Goal: Navigation & Orientation: Find specific page/section

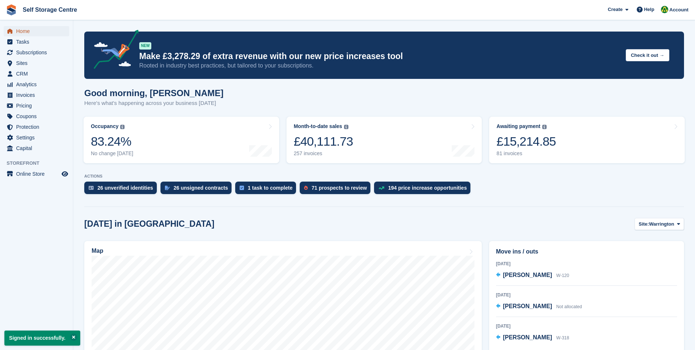
click at [26, 32] on span "Home" at bounding box center [38, 31] width 44 height 10
click at [22, 64] on span "Sites" at bounding box center [38, 63] width 44 height 10
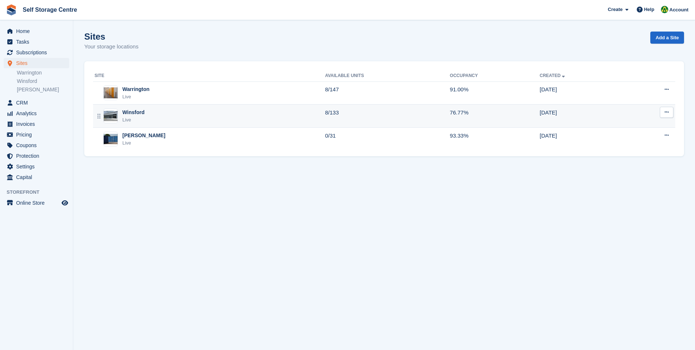
click at [150, 113] on div "Winsford Live" at bounding box center [210, 115] width 230 height 15
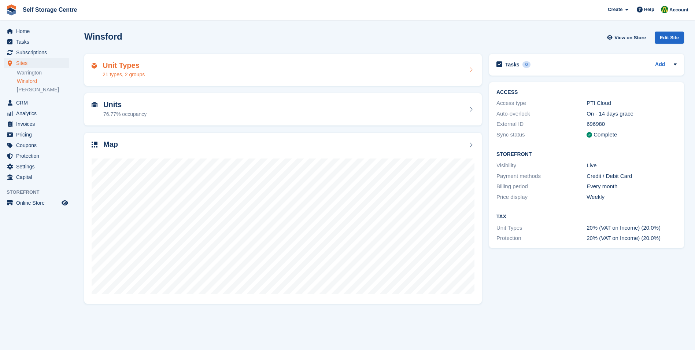
click at [119, 67] on h2 "Unit Types" at bounding box center [124, 65] width 42 height 8
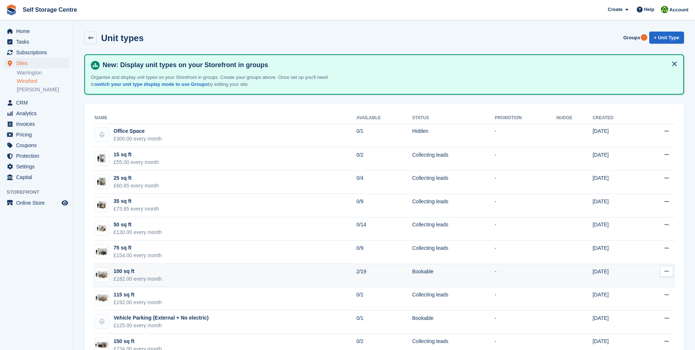
click at [244, 274] on td "100 sq ft £182.00 every month" at bounding box center [224, 274] width 263 height 23
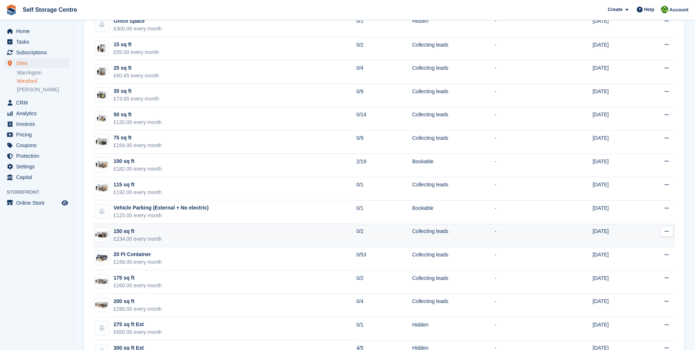
scroll to position [147, 0]
